Goal: Transaction & Acquisition: Obtain resource

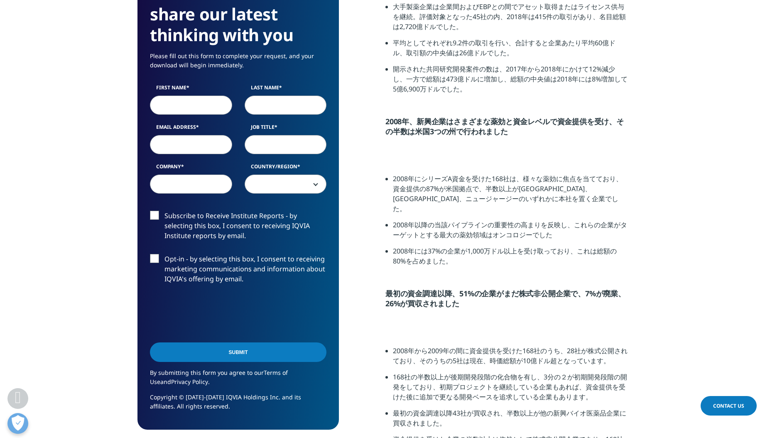
scroll to position [1745, 0]
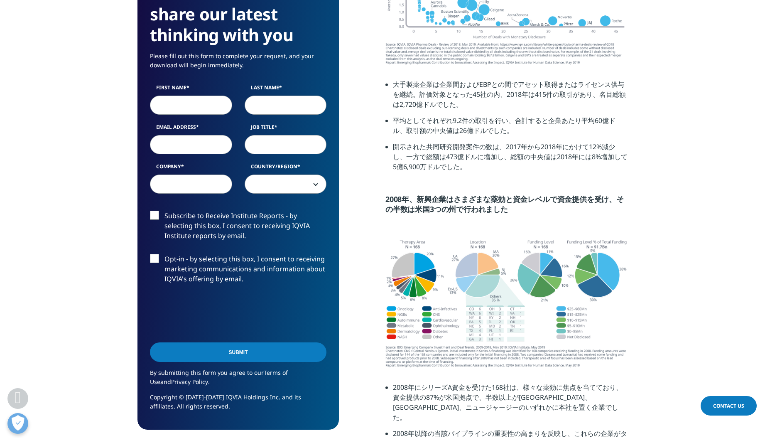
click at [422, 65] on img at bounding box center [506, 5] width 242 height 119
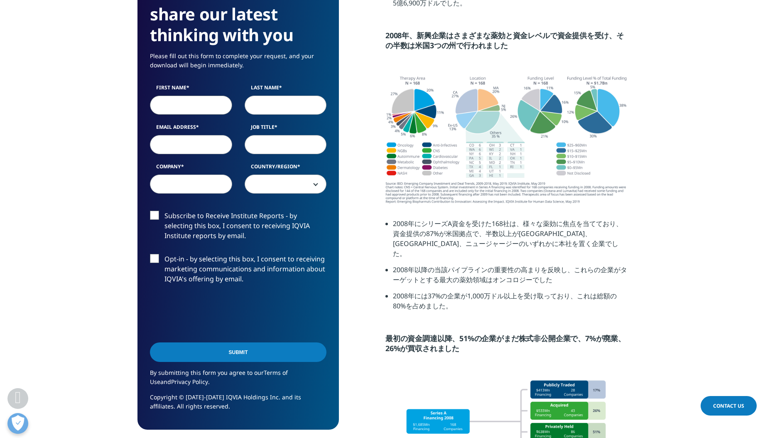
click at [189, 107] on input "First Name" at bounding box center [191, 105] width 82 height 19
type input "H"
type input "Yoshiichi"
type input "Horie"
type input "yoshiichi.horie@kearney.com"
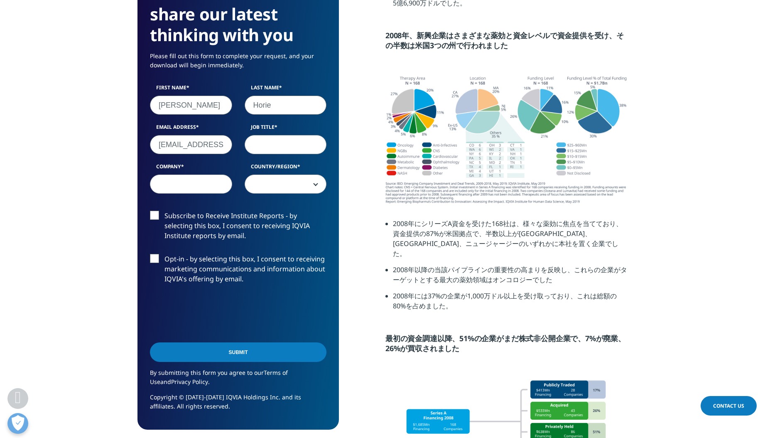
type input "consalting"
type input "Kearney"
select select "[GEOGRAPHIC_DATA]"
click at [275, 146] on input "consalting" at bounding box center [286, 144] width 82 height 19
type input "consulting"
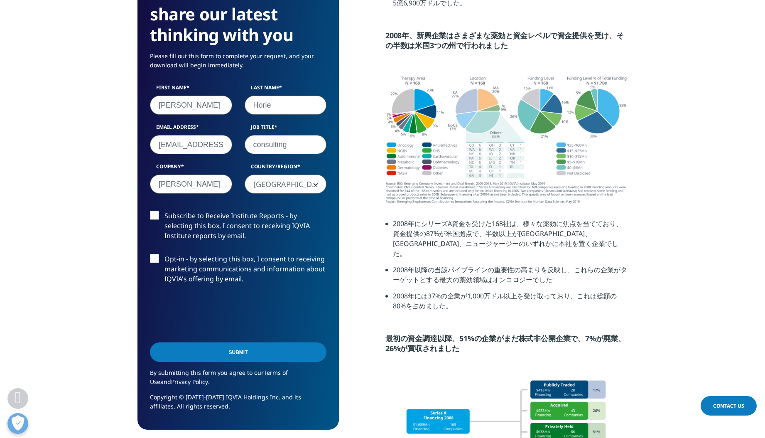
click at [270, 349] on input "Submit" at bounding box center [238, 352] width 177 height 20
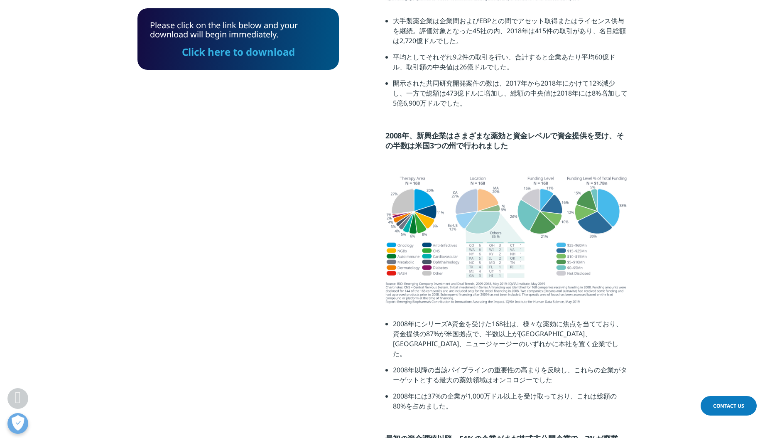
scroll to position [1852, 0]
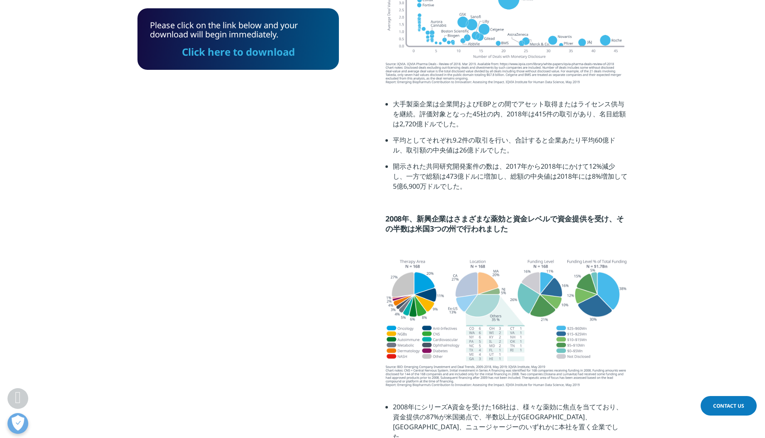
click at [237, 52] on link "Click here to download" at bounding box center [238, 52] width 113 height 14
